Goal: Task Accomplishment & Management: Manage account settings

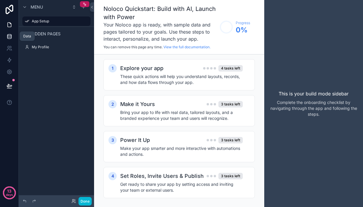
click at [8, 35] on icon at bounding box center [9, 34] width 4 height 1
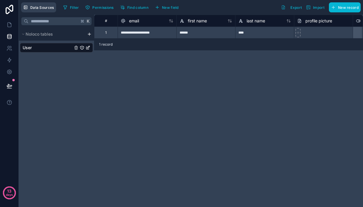
click at [45, 12] on button "Data Sources" at bounding box center [38, 7] width 35 height 10
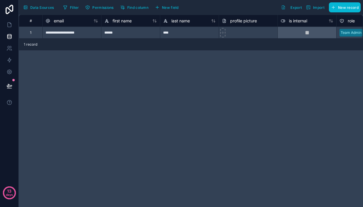
click at [45, 12] on button "Data Sources" at bounding box center [38, 7] width 35 height 10
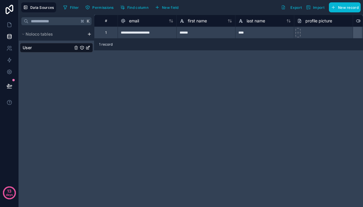
click at [45, 12] on button "Data Sources" at bounding box center [38, 7] width 35 height 10
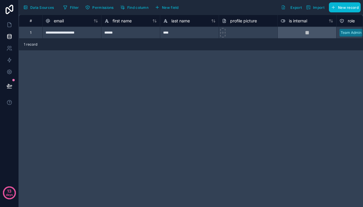
click at [45, 12] on button "Data Sources" at bounding box center [38, 7] width 35 height 10
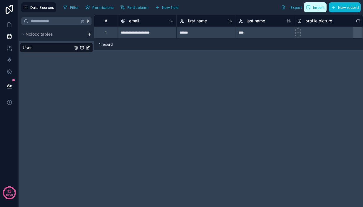
click at [313, 7] on span "Import" at bounding box center [318, 7] width 11 height 4
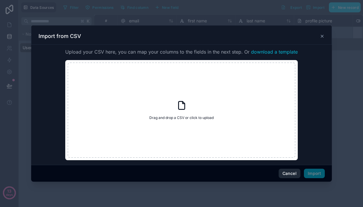
click at [283, 175] on button "Cancel" at bounding box center [290, 172] width 22 height 9
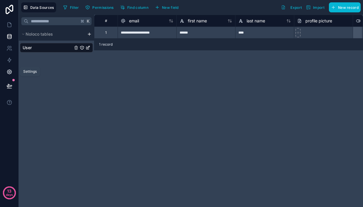
click at [10, 74] on icon at bounding box center [9, 72] width 6 height 6
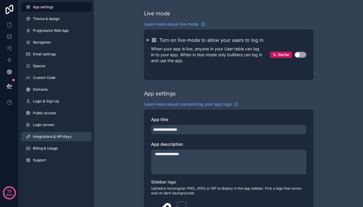
click at [56, 141] on link "Integrations & API Keys" at bounding box center [56, 136] width 71 height 9
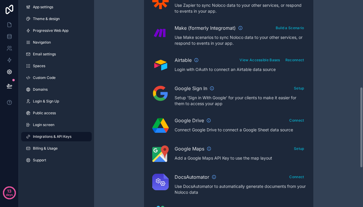
scroll to position [224, 0]
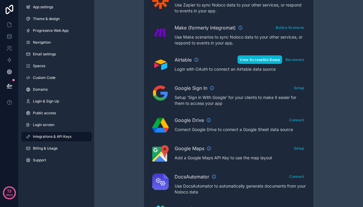
click at [268, 64] on button "View Accessible Bases" at bounding box center [260, 59] width 44 height 9
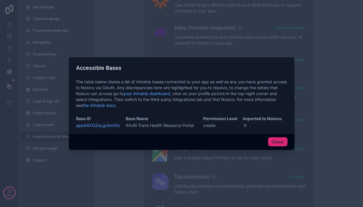
click at [280, 141] on button "Close" at bounding box center [277, 141] width 19 height 9
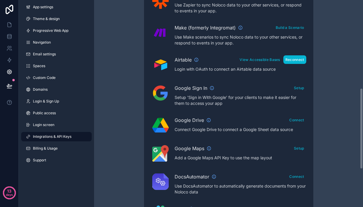
click at [292, 62] on button "Reconnect" at bounding box center [294, 59] width 23 height 9
click at [298, 58] on button "Reconnect" at bounding box center [294, 59] width 23 height 9
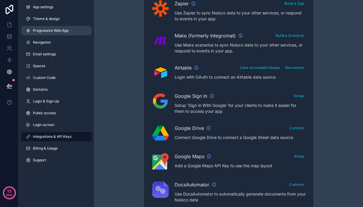
click at [46, 31] on span "Progressive Web App" at bounding box center [51, 30] width 36 height 5
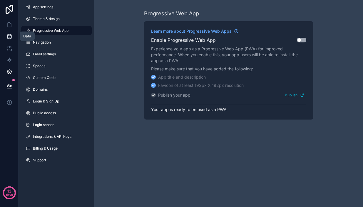
click at [9, 38] on icon at bounding box center [9, 37] width 6 height 6
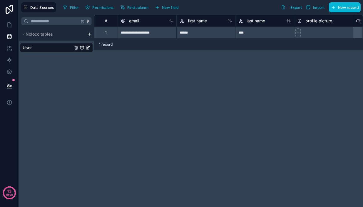
click at [89, 34] on html "**********" at bounding box center [181, 103] width 363 height 207
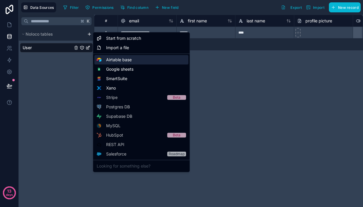
click at [123, 59] on span "Airtable base" at bounding box center [119, 60] width 26 height 6
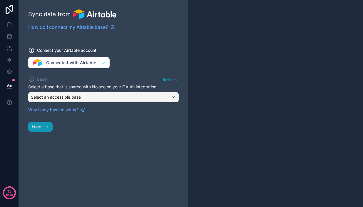
click at [106, 97] on div "Select an accessible base" at bounding box center [104, 96] width 150 height 9
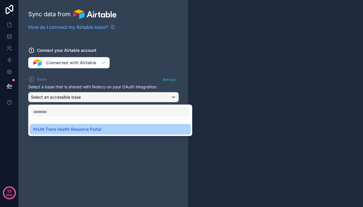
click at [96, 131] on span "KHJN Trans Health Resource Portal" at bounding box center [67, 129] width 68 height 7
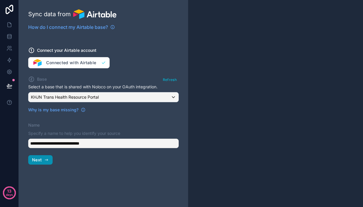
click at [43, 161] on button "Next" at bounding box center [40, 159] width 24 height 9
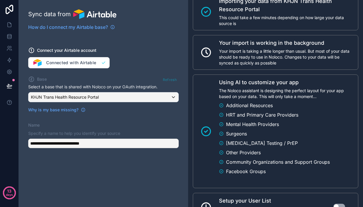
scroll to position [133, 0]
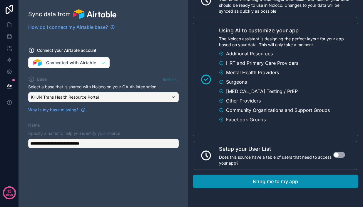
click at [235, 182] on button "Bring me to my app" at bounding box center [275, 181] width 165 height 14
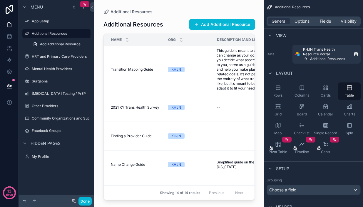
click at [159, 23] on div "scrollable content" at bounding box center [179, 100] width 170 height 200
click at [322, 92] on div "Cards" at bounding box center [325, 91] width 23 height 18
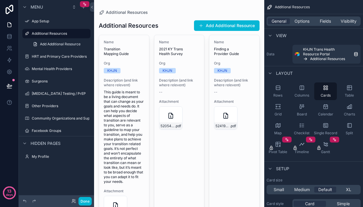
scroll to position [4, 0]
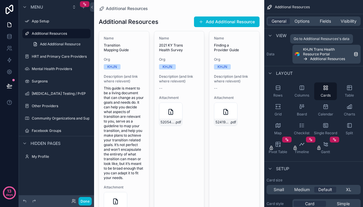
click at [306, 51] on span "KHJN Trans Health Resource Portal" at bounding box center [327, 51] width 48 height 9
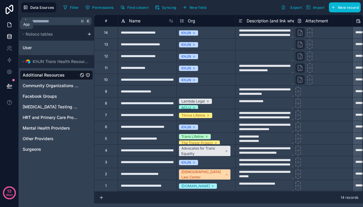
click at [10, 27] on icon at bounding box center [10, 25] width 4 height 4
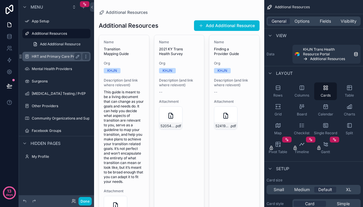
click at [52, 58] on label "HRT and Primary Care Providers" at bounding box center [59, 56] width 55 height 5
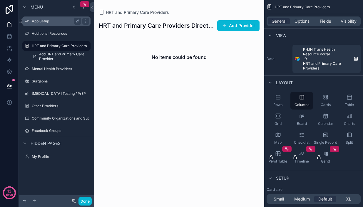
click at [39, 23] on label "App Setup" at bounding box center [55, 21] width 47 height 5
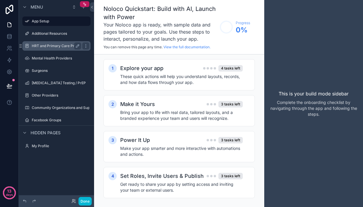
click at [35, 47] on label "HRT and Primary Care Providers" at bounding box center [59, 46] width 55 height 5
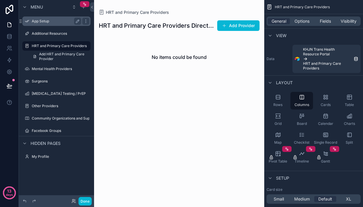
click at [53, 24] on div "App Setup" at bounding box center [56, 21] width 49 height 7
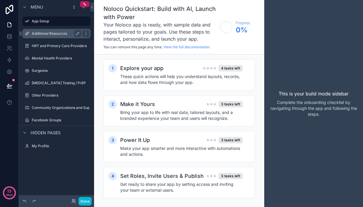
click at [52, 37] on div "Additional Resources" at bounding box center [57, 33] width 66 height 9
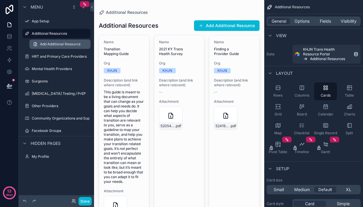
click at [81, 44] on span "Add Additional Resource" at bounding box center [60, 44] width 41 height 5
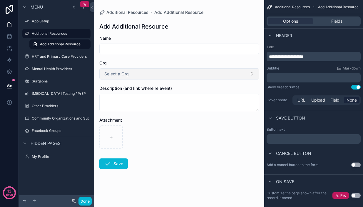
click at [143, 71] on button "Select a Org" at bounding box center [179, 73] width 160 height 11
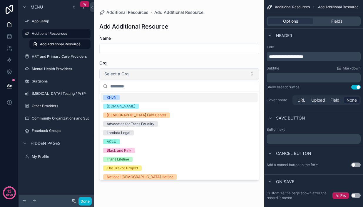
click at [143, 71] on button "Select a Org" at bounding box center [179, 73] width 160 height 11
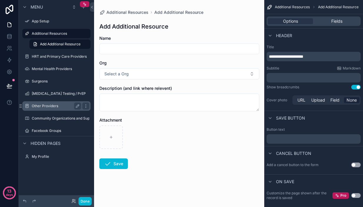
click at [58, 105] on label "Other Providers" at bounding box center [55, 105] width 47 height 5
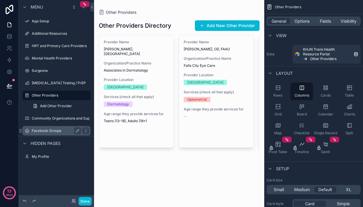
click at [62, 132] on label "Facebook Groups" at bounding box center [55, 130] width 47 height 5
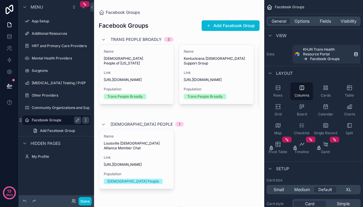
click at [87, 121] on icon "scrollable content" at bounding box center [85, 120] width 5 height 5
click at [86, 121] on icon "scrollable content" at bounding box center [85, 120] width 5 height 5
click at [308, 23] on span "Options" at bounding box center [302, 21] width 15 height 6
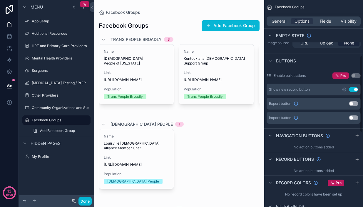
scroll to position [148, 0]
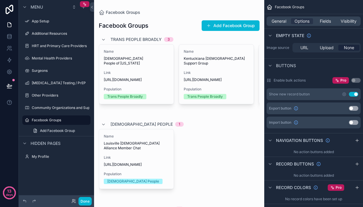
click at [357, 96] on button "Use setting" at bounding box center [353, 94] width 9 height 5
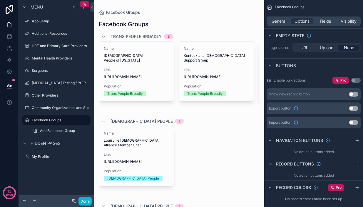
scroll to position [0, 0]
click at [31, 23] on div "App Setup" at bounding box center [57, 20] width 66 height 9
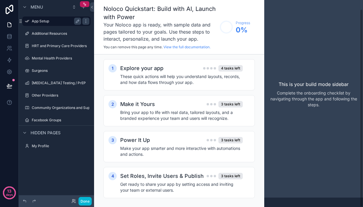
scroll to position [9, 0]
click at [28, 22] on icon "scrollable content" at bounding box center [27, 21] width 5 height 5
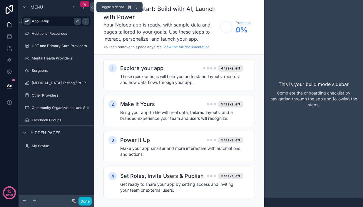
click at [91, 7] on icon at bounding box center [92, 7] width 4 height 4
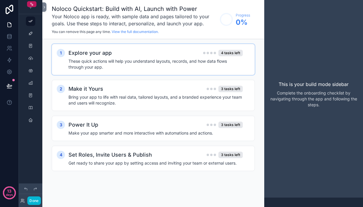
click at [94, 67] on h4 "These quick actions will help you understand layouts, records, and how data flo…" at bounding box center [155, 64] width 174 height 12
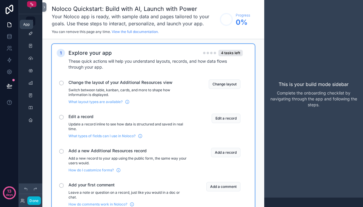
click at [10, 27] on icon at bounding box center [10, 25] width 4 height 4
click at [35, 202] on button "Done" at bounding box center [33, 200] width 13 height 9
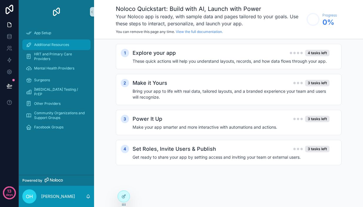
click at [49, 42] on div "Additional Resources" at bounding box center [56, 44] width 61 height 9
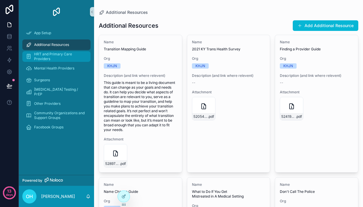
click at [49, 53] on span "HRT and Primary Care Providers" at bounding box center [59, 56] width 51 height 9
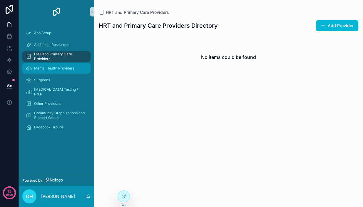
click at [50, 64] on div "Mental Health Providers" at bounding box center [56, 67] width 61 height 9
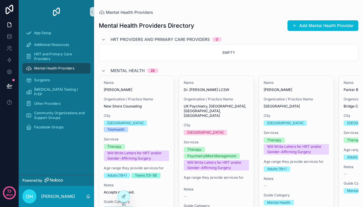
click at [58, 12] on img "scrollable content" at bounding box center [56, 11] width 9 height 9
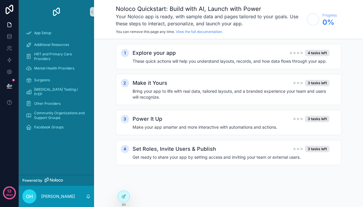
click at [65, 51] on div "HRT and Primary Care Providers" at bounding box center [56, 57] width 75 height 12
click at [63, 47] on span "Additional Resources" at bounding box center [51, 44] width 35 height 5
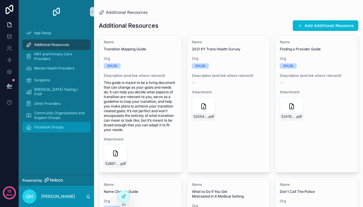
click at [66, 130] on div "Facebook Groups" at bounding box center [56, 126] width 61 height 9
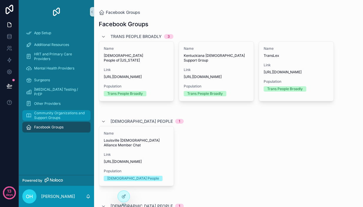
click at [66, 116] on span "Community Organizations and Support Groups" at bounding box center [59, 115] width 51 height 9
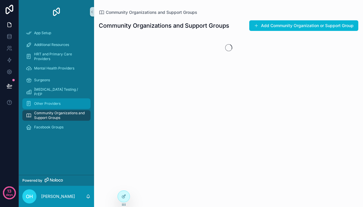
click at [61, 103] on span "Other Providers" at bounding box center [47, 103] width 26 height 5
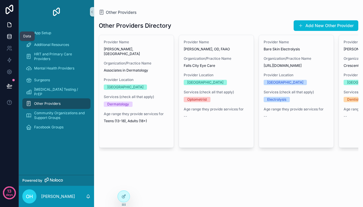
click at [9, 34] on icon at bounding box center [9, 37] width 6 height 6
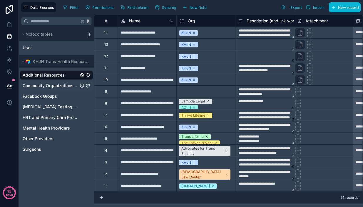
click at [39, 87] on span "Community Organizations and Support Groups" at bounding box center [51, 86] width 56 height 6
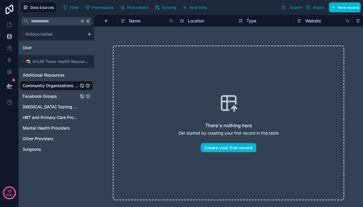
click at [28, 97] on span "Facebook Groups" at bounding box center [40, 96] width 34 height 6
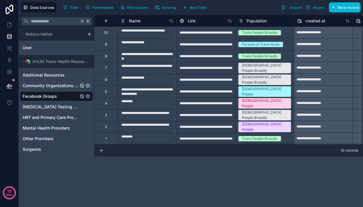
click at [39, 85] on span "Community Organizations and Support Groups" at bounding box center [51, 86] width 56 height 6
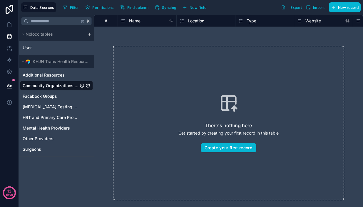
click at [39, 86] on span "Community Organizations and Support Groups" at bounding box center [51, 86] width 56 height 6
click at [73, 86] on span "Community Organizations and Support Groups" at bounding box center [51, 86] width 56 height 6
click at [10, 72] on icon at bounding box center [9, 71] width 1 height 1
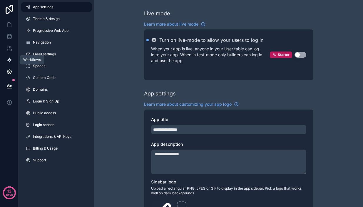
click at [9, 60] on icon at bounding box center [9, 60] width 6 height 6
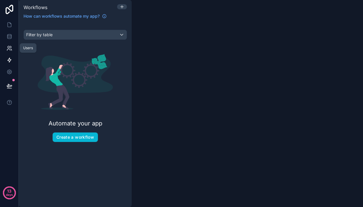
click at [9, 49] on icon at bounding box center [9, 48] width 6 height 6
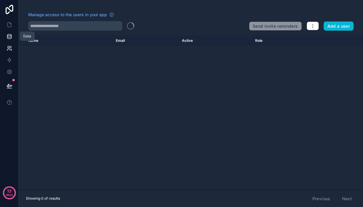
click at [9, 37] on icon at bounding box center [9, 36] width 4 height 2
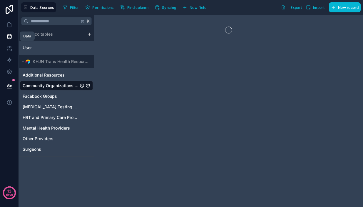
drag, startPoint x: 9, startPoint y: 37, endPoint x: 8, endPoint y: 33, distance: 4.5
click at [8, 33] on link at bounding box center [9, 37] width 19 height 12
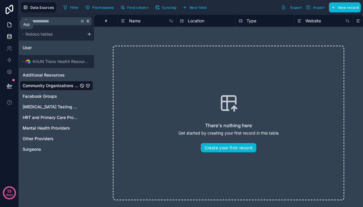
click at [10, 29] on link at bounding box center [9, 25] width 19 height 12
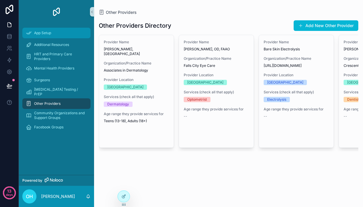
click at [65, 35] on div "App Setup" at bounding box center [56, 32] width 61 height 9
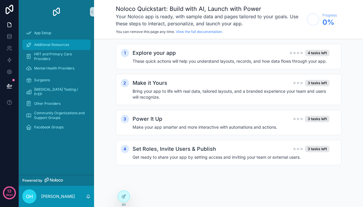
click at [66, 48] on div "Additional Resources" at bounding box center [56, 44] width 61 height 9
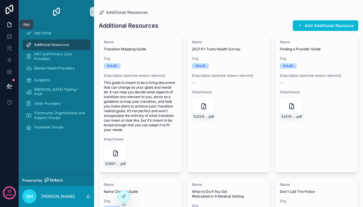
click at [9, 26] on icon at bounding box center [9, 25] width 6 height 6
click at [37, 31] on span "App Setup" at bounding box center [42, 33] width 17 height 5
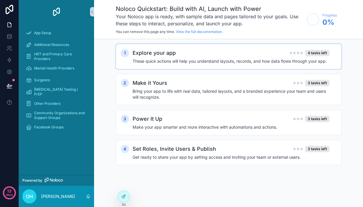
click at [146, 59] on h4 "These quick actions will help you understand layouts, records, and how data flo…" at bounding box center [231, 61] width 197 height 6
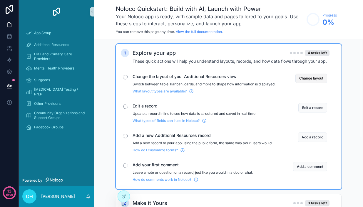
click at [300, 80] on button "Change layout" at bounding box center [311, 77] width 32 height 9
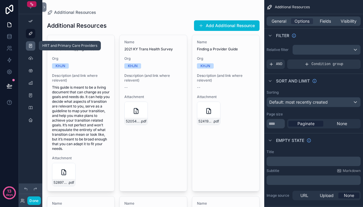
click at [29, 44] on icon "scrollable content" at bounding box center [30, 46] width 5 height 5
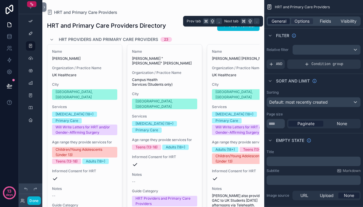
click at [283, 22] on span "General" at bounding box center [279, 21] width 15 height 6
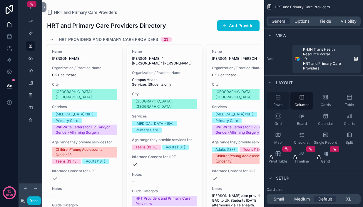
click at [282, 104] on div "Rows" at bounding box center [278, 101] width 23 height 18
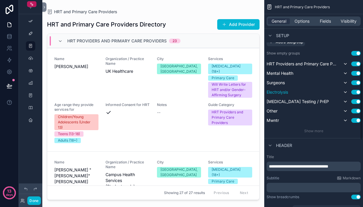
scroll to position [170, 0]
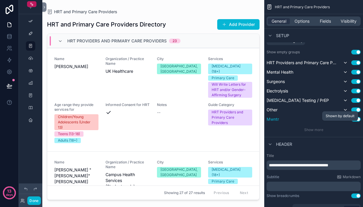
click at [344, 121] on icon "scrollable content" at bounding box center [345, 119] width 5 height 5
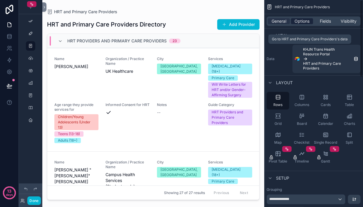
scroll to position [0, 0]
click at [304, 17] on div "General Options Fields Visibility" at bounding box center [314, 20] width 94 height 9
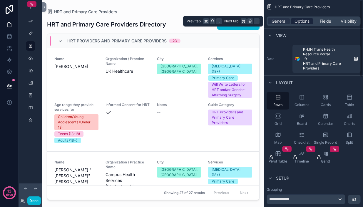
click at [304, 22] on span "Options" at bounding box center [302, 21] width 15 height 6
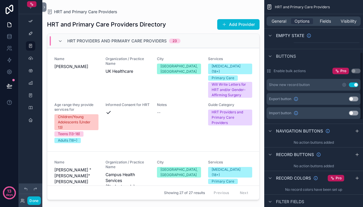
scroll to position [159, 0]
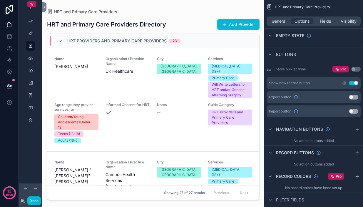
click at [354, 85] on button "Use setting" at bounding box center [353, 83] width 9 height 5
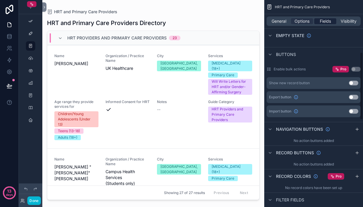
click at [327, 22] on span "Fields" at bounding box center [325, 21] width 11 height 6
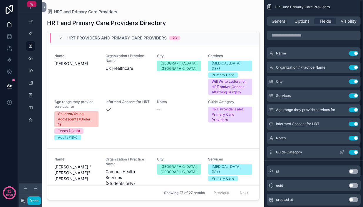
scroll to position [0, 0]
click at [355, 154] on button "Use setting" at bounding box center [353, 152] width 9 height 5
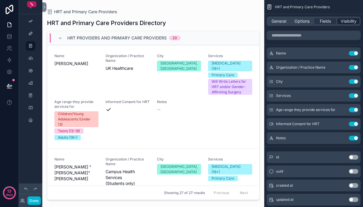
click at [348, 23] on span "Visibility" at bounding box center [349, 21] width 16 height 6
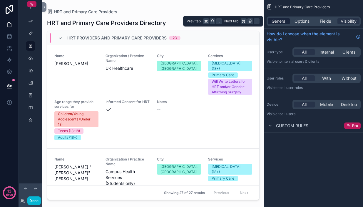
click at [283, 21] on span "General" at bounding box center [279, 21] width 15 height 6
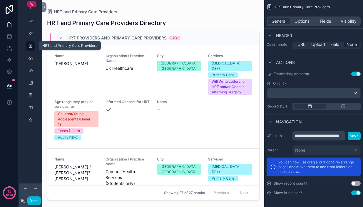
click at [27, 45] on div "scrollable content" at bounding box center [30, 45] width 7 height 9
click at [33, 4] on icon "scrollable content" at bounding box center [32, 4] width 4 height 4
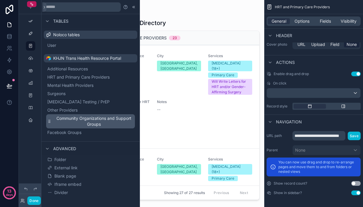
click at [73, 123] on span "Community Organizations and Support Groups" at bounding box center [94, 121] width 80 height 12
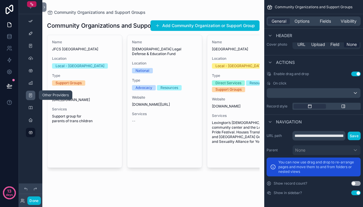
click at [34, 93] on div "scrollable content" at bounding box center [30, 95] width 7 height 9
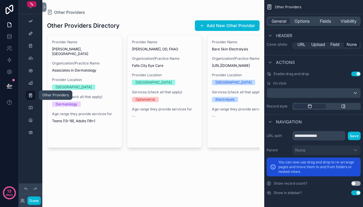
click at [30, 96] on icon "scrollable content" at bounding box center [30, 95] width 5 height 5
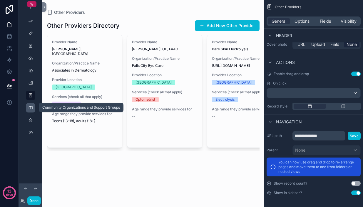
click at [30, 106] on icon "scrollable content" at bounding box center [30, 107] width 5 height 5
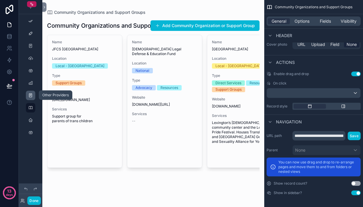
click at [31, 96] on icon "scrollable content" at bounding box center [30, 95] width 5 height 5
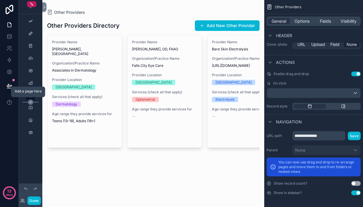
click at [31, 102] on icon "scrollable content" at bounding box center [31, 102] width 2 height 0
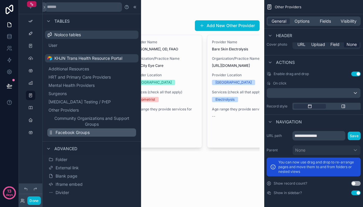
click at [56, 132] on span "Facebook Groups" at bounding box center [73, 132] width 34 height 6
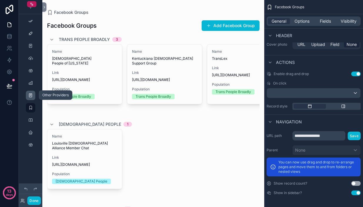
click at [30, 95] on icon "scrollable content" at bounding box center [30, 95] width 5 height 5
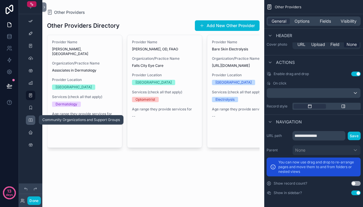
click at [33, 123] on div "scrollable content" at bounding box center [30, 119] width 7 height 9
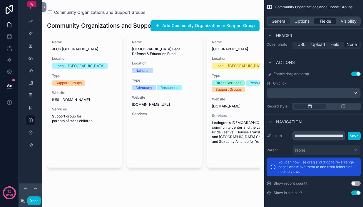
click at [324, 22] on span "Fields" at bounding box center [325, 21] width 11 height 6
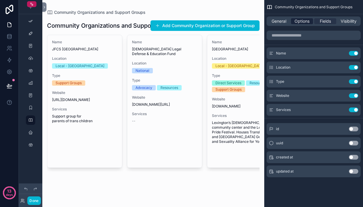
click at [307, 19] on span "Options" at bounding box center [302, 21] width 15 height 6
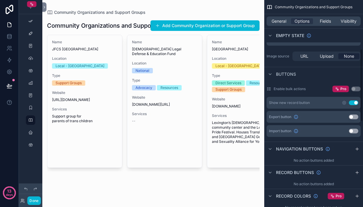
scroll to position [144, 0]
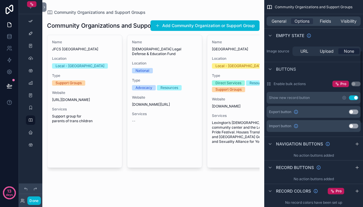
click at [355, 100] on button "Use setting" at bounding box center [353, 97] width 9 height 5
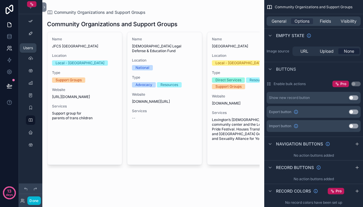
click at [7, 46] on icon at bounding box center [9, 48] width 6 height 6
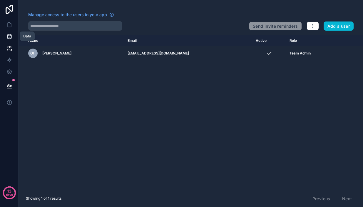
click at [8, 37] on icon at bounding box center [9, 37] width 4 height 2
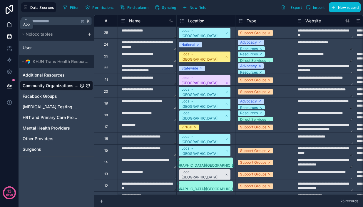
click at [10, 24] on icon at bounding box center [10, 23] width 1 height 1
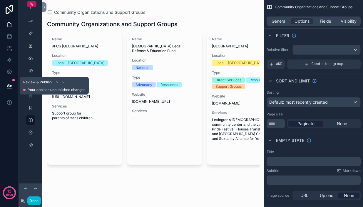
click at [11, 86] on icon at bounding box center [9, 86] width 6 height 6
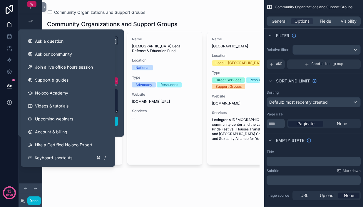
click at [10, 104] on icon at bounding box center [9, 102] width 4 height 4
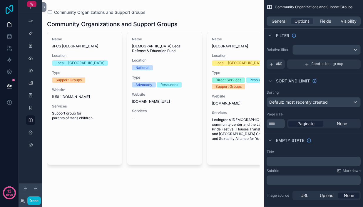
click at [9, 14] on icon at bounding box center [10, 9] width 12 height 9
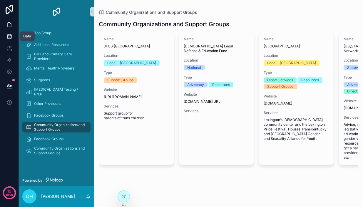
click at [11, 36] on icon at bounding box center [9, 37] width 4 height 2
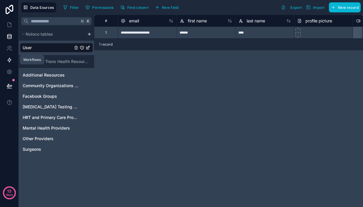
click at [7, 60] on icon at bounding box center [9, 60] width 6 height 6
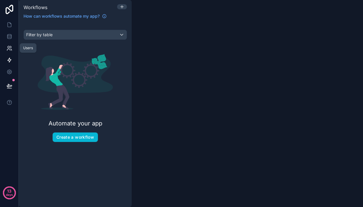
click at [9, 50] on icon at bounding box center [9, 48] width 6 height 6
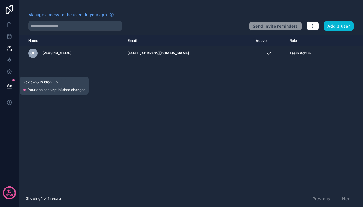
click at [8, 84] on icon at bounding box center [9, 85] width 5 height 3
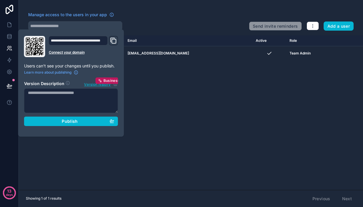
click at [115, 38] on icon "Domain and Custom Link" at bounding box center [113, 40] width 4 height 4
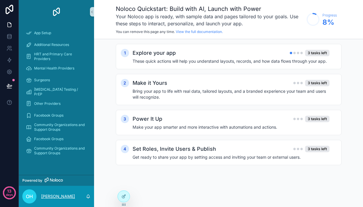
click at [46, 195] on p "[PERSON_NAME]" at bounding box center [58, 196] width 34 height 6
click at [31, 166] on div "App Setup Additional Resources HRT and Primary Care Providers Mental Health Pro…" at bounding box center [56, 99] width 75 height 151
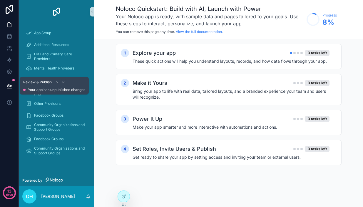
click at [9, 86] on icon at bounding box center [9, 86] width 6 height 6
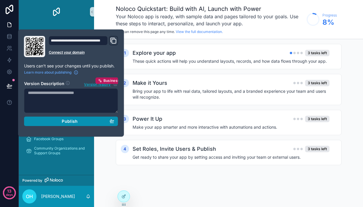
click at [78, 123] on span "Publish" at bounding box center [70, 120] width 16 height 5
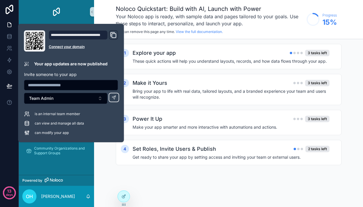
click at [116, 37] on icon "Domain and Custom Link" at bounding box center [114, 36] width 4 height 4
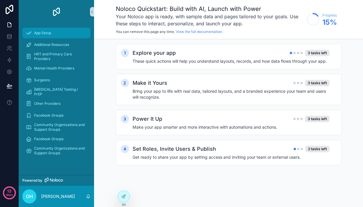
click at [36, 33] on span "App Setup" at bounding box center [42, 33] width 17 height 5
click at [200, 148] on h2 "Set Roles, Invite Users & Publish" at bounding box center [174, 149] width 83 height 8
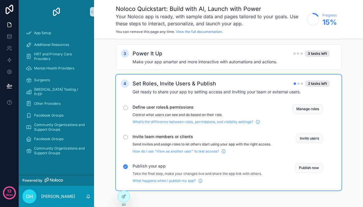
scroll to position [72, 0]
click at [310, 104] on button "Manage roles" at bounding box center [307, 108] width 30 height 9
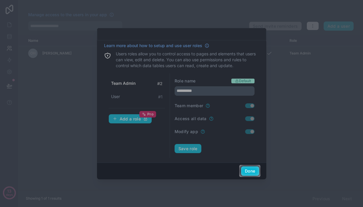
click at [126, 97] on div at bounding box center [181, 82] width 363 height 165
click at [245, 169] on button "Done" at bounding box center [250, 170] width 18 height 9
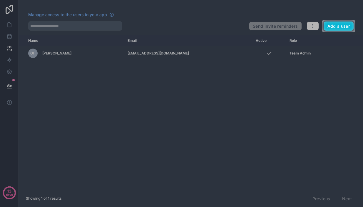
click at [312, 56] on div at bounding box center [181, 119] width 363 height 175
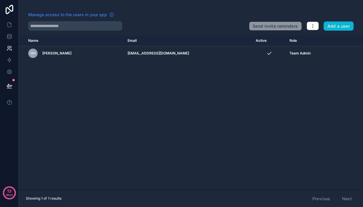
click at [86, 14] on span "Manage access to the users in your app" at bounding box center [67, 15] width 79 height 6
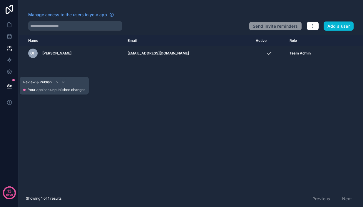
click at [9, 88] on icon at bounding box center [9, 88] width 4 height 0
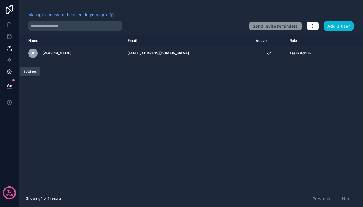
click at [7, 73] on icon at bounding box center [9, 72] width 6 height 6
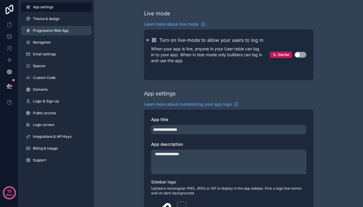
click at [60, 35] on link "Progressive Web App" at bounding box center [56, 30] width 71 height 9
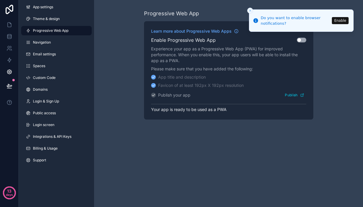
click at [342, 22] on button "Enable" at bounding box center [340, 20] width 17 height 7
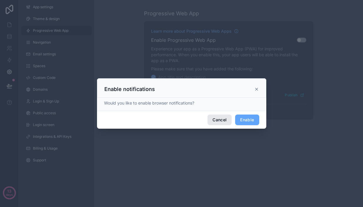
click at [221, 121] on button "Cancel" at bounding box center [220, 119] width 24 height 11
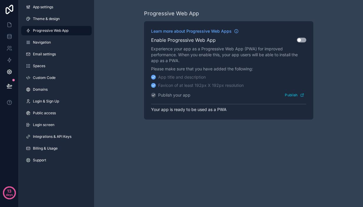
click at [301, 41] on button "Use setting" at bounding box center [301, 40] width 9 height 5
click at [68, 66] on link "Spaces" at bounding box center [56, 65] width 71 height 9
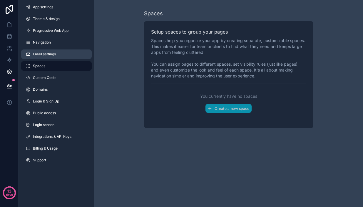
click at [68, 57] on link "Email settings" at bounding box center [56, 53] width 71 height 9
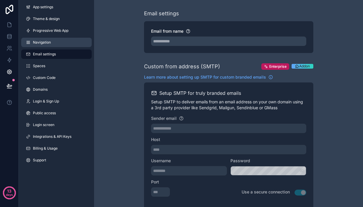
click at [61, 46] on link "Navigation" at bounding box center [56, 42] width 71 height 9
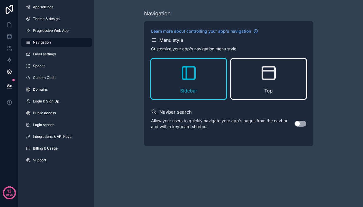
click at [262, 79] on icon "scrollable content" at bounding box center [268, 72] width 19 height 19
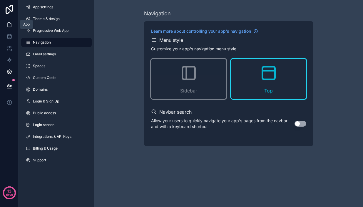
click at [11, 23] on icon at bounding box center [9, 25] width 6 height 6
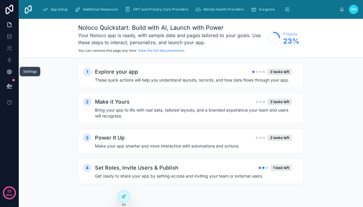
click at [10, 71] on icon at bounding box center [9, 72] width 6 height 6
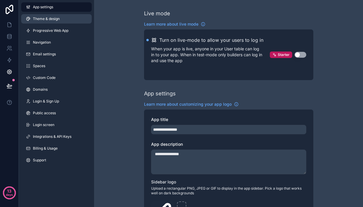
click at [58, 21] on span "Theme & design" at bounding box center [46, 18] width 27 height 5
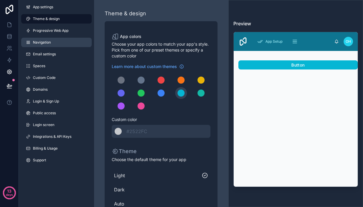
click at [65, 42] on link "Navigation" at bounding box center [56, 42] width 71 height 9
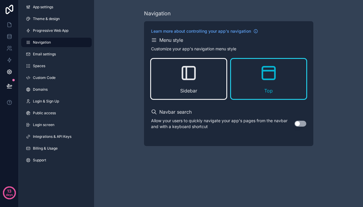
click at [192, 79] on icon "scrollable content" at bounding box center [188, 73] width 13 height 13
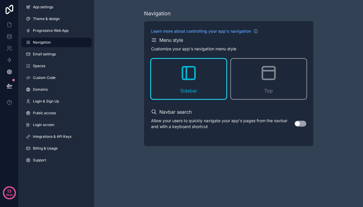
click at [299, 121] on button "Use setting" at bounding box center [301, 124] width 12 height 6
click at [58, 32] on span "Progressive Web App" at bounding box center [51, 30] width 36 height 5
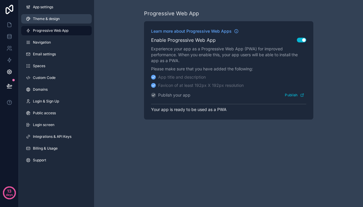
click at [58, 20] on span "Theme & design" at bounding box center [46, 18] width 27 height 5
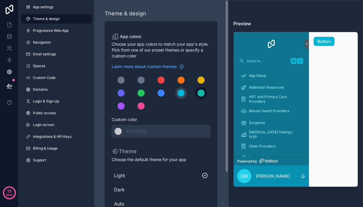
click at [200, 94] on div "scrollable content" at bounding box center [201, 92] width 7 height 7
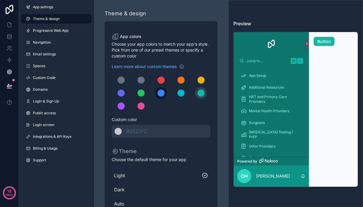
click at [165, 92] on div "scrollable content" at bounding box center [161, 92] width 7 height 7
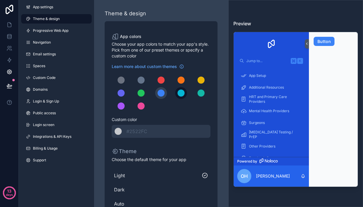
click at [180, 93] on div "scrollable content" at bounding box center [181, 92] width 7 height 7
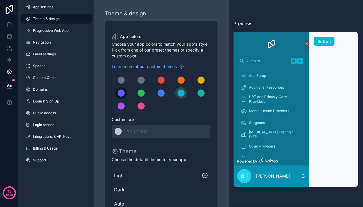
click at [122, 96] on div "scrollable content" at bounding box center [121, 92] width 7 height 7
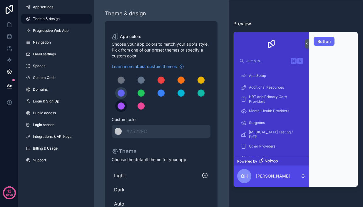
click at [123, 110] on button "scrollable content" at bounding box center [121, 106] width 12 height 12
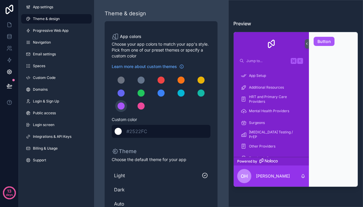
click at [119, 131] on div "scrollable content" at bounding box center [118, 131] width 7 height 7
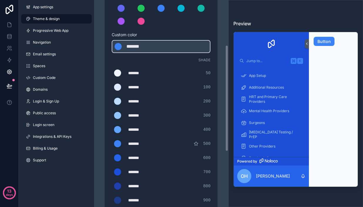
scroll to position [90, 0]
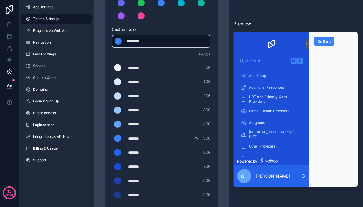
click at [118, 39] on div "scrollable content" at bounding box center [118, 41] width 7 height 7
click at [135, 42] on div "*******" at bounding box center [140, 41] width 29 height 7
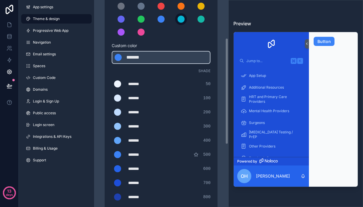
click at [182, 19] on div "scrollable content" at bounding box center [181, 19] width 7 height 7
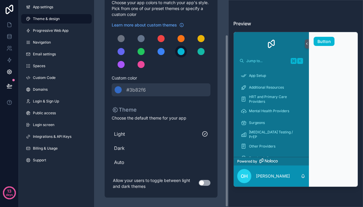
scroll to position [41, 0]
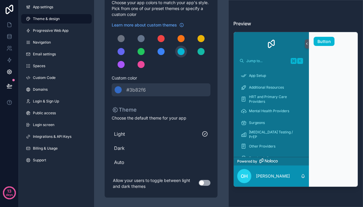
click at [150, 146] on span "Dark" at bounding box center [161, 147] width 94 height 7
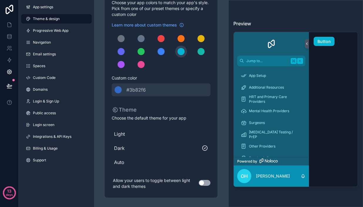
click at [146, 158] on div "Auto" at bounding box center [161, 162] width 99 height 12
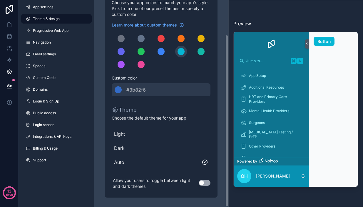
click at [206, 183] on button "Use setting" at bounding box center [205, 183] width 12 height 6
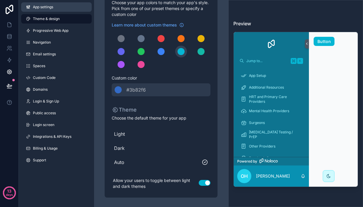
click at [50, 9] on span "App settings" at bounding box center [43, 7] width 20 height 5
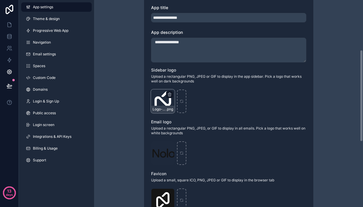
scroll to position [113, 0]
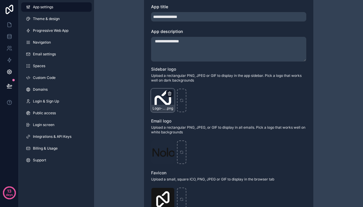
click at [170, 95] on icon "scrollable content" at bounding box center [169, 93] width 5 height 5
click at [182, 86] on icon "button" at bounding box center [182, 84] width 5 height 5
click at [168, 104] on div "scrollable content" at bounding box center [163, 100] width 24 height 24
type input "**********"
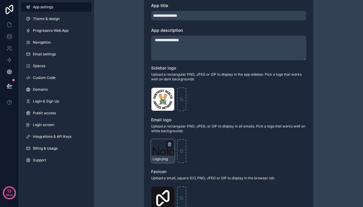
click at [170, 145] on icon "scrollable content" at bounding box center [170, 144] width 0 height 1
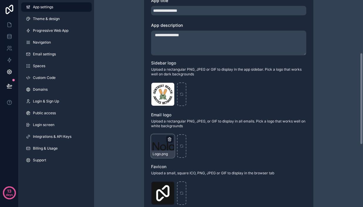
click at [169, 141] on icon "scrollable content" at bounding box center [169, 139] width 5 height 5
click at [181, 133] on icon "button" at bounding box center [182, 130] width 5 height 5
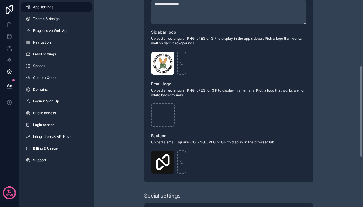
scroll to position [151, 0]
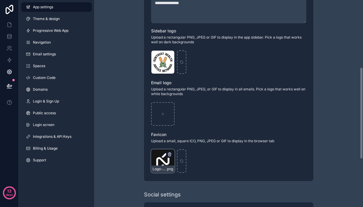
click at [170, 156] on icon "scrollable content" at bounding box center [169, 154] width 5 height 5
click at [163, 148] on span "Confirm delete?" at bounding box center [160, 146] width 35 height 7
click at [181, 148] on icon "button" at bounding box center [182, 146] width 5 height 5
click at [164, 163] on icon "scrollable content" at bounding box center [163, 161] width 4 height 4
type input "**********"
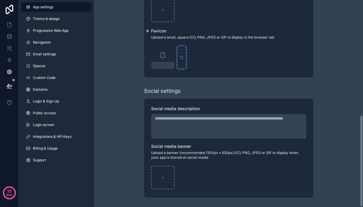
scroll to position [0, 0]
click at [44, 23] on link "Theme & design" at bounding box center [56, 18] width 71 height 9
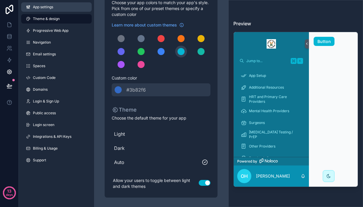
click at [44, 8] on span "App settings" at bounding box center [43, 7] width 20 height 5
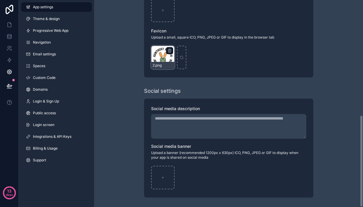
click at [170, 60] on div "2 .png" at bounding box center [163, 58] width 24 height 24
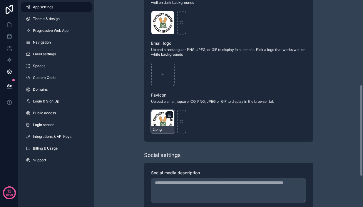
scroll to position [177, 0]
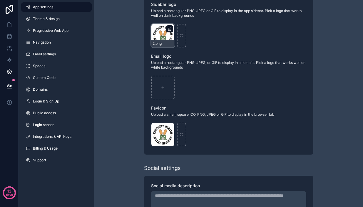
click at [169, 31] on icon "scrollable content" at bounding box center [169, 28] width 5 height 5
click at [181, 21] on icon "button" at bounding box center [181, 20] width 3 height 3
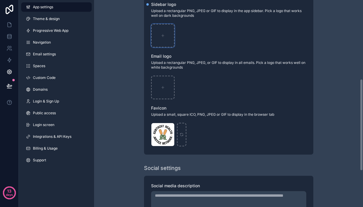
click at [163, 34] on div "scrollable content" at bounding box center [163, 36] width 24 height 24
type input "**********"
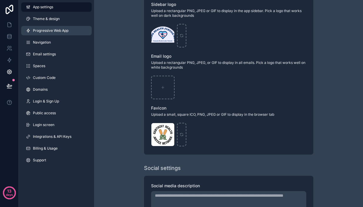
click at [35, 31] on span "Progressive Web App" at bounding box center [51, 30] width 36 height 5
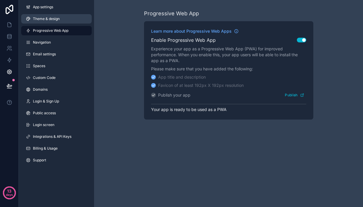
click at [40, 21] on span "Theme & design" at bounding box center [46, 18] width 27 height 5
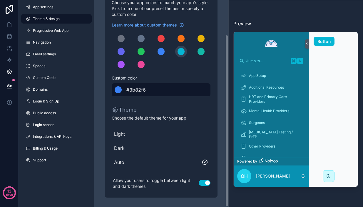
scroll to position [41, 0]
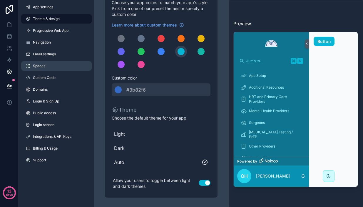
click at [45, 68] on span "Spaces" at bounding box center [39, 65] width 12 height 5
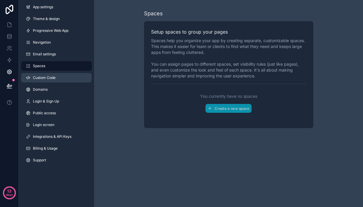
click at [46, 80] on span "Custom Code" at bounding box center [44, 77] width 23 height 5
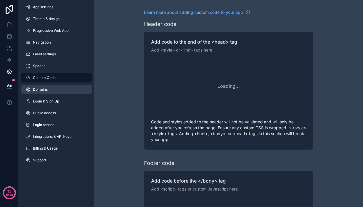
click at [47, 92] on span "Domains" at bounding box center [40, 89] width 15 height 5
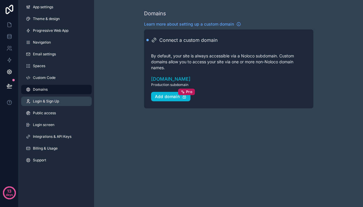
click at [47, 103] on span "Login & Sign Up" at bounding box center [46, 101] width 26 height 5
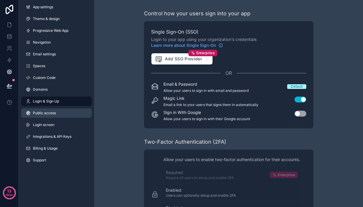
click at [50, 115] on span "Public access" at bounding box center [44, 113] width 23 height 5
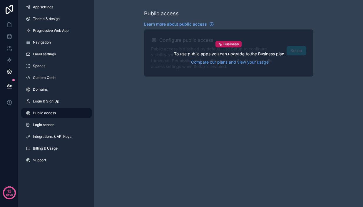
click at [286, 49] on div "Business To use public apps you can upgrade to the Business plan. Compare our p…" at bounding box center [228, 52] width 155 height 33
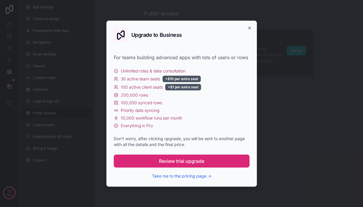
click at [190, 159] on span "Review trial upgrade" at bounding box center [181, 160] width 45 height 7
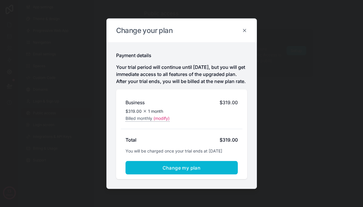
click at [244, 29] on icon at bounding box center [244, 30] width 3 height 3
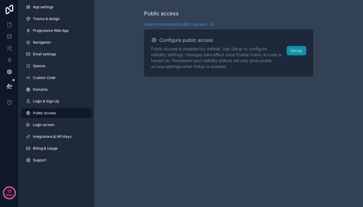
click at [210, 25] on icon "scrollable content" at bounding box center [211, 24] width 5 height 5
